Goal: Find specific page/section: Find specific page/section

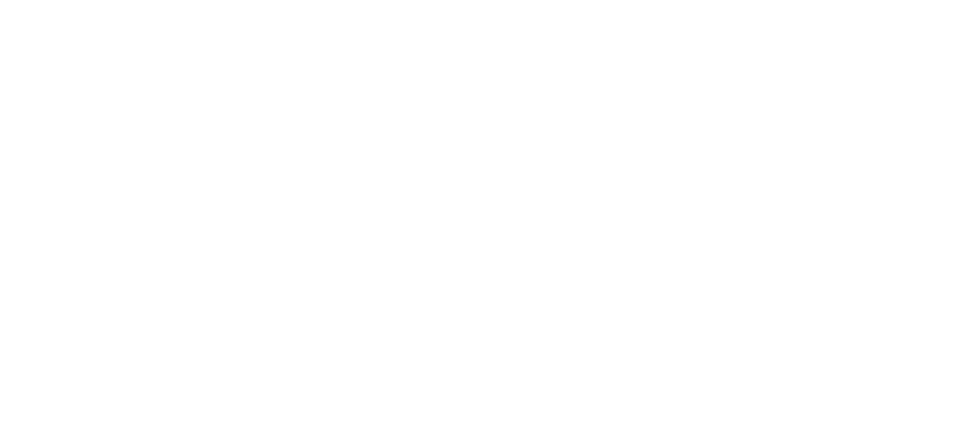
scroll to position [444, 0]
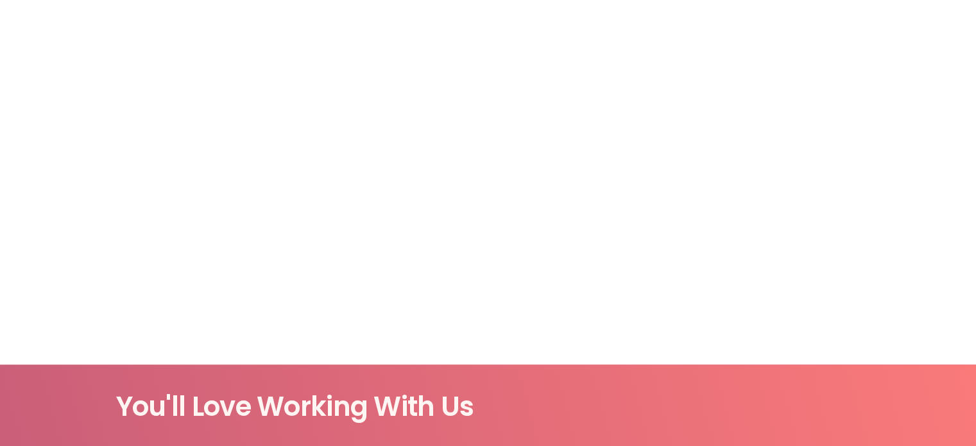
scroll to position [298, 0]
